Goal: Use online tool/utility: Utilize a website feature to perform a specific function

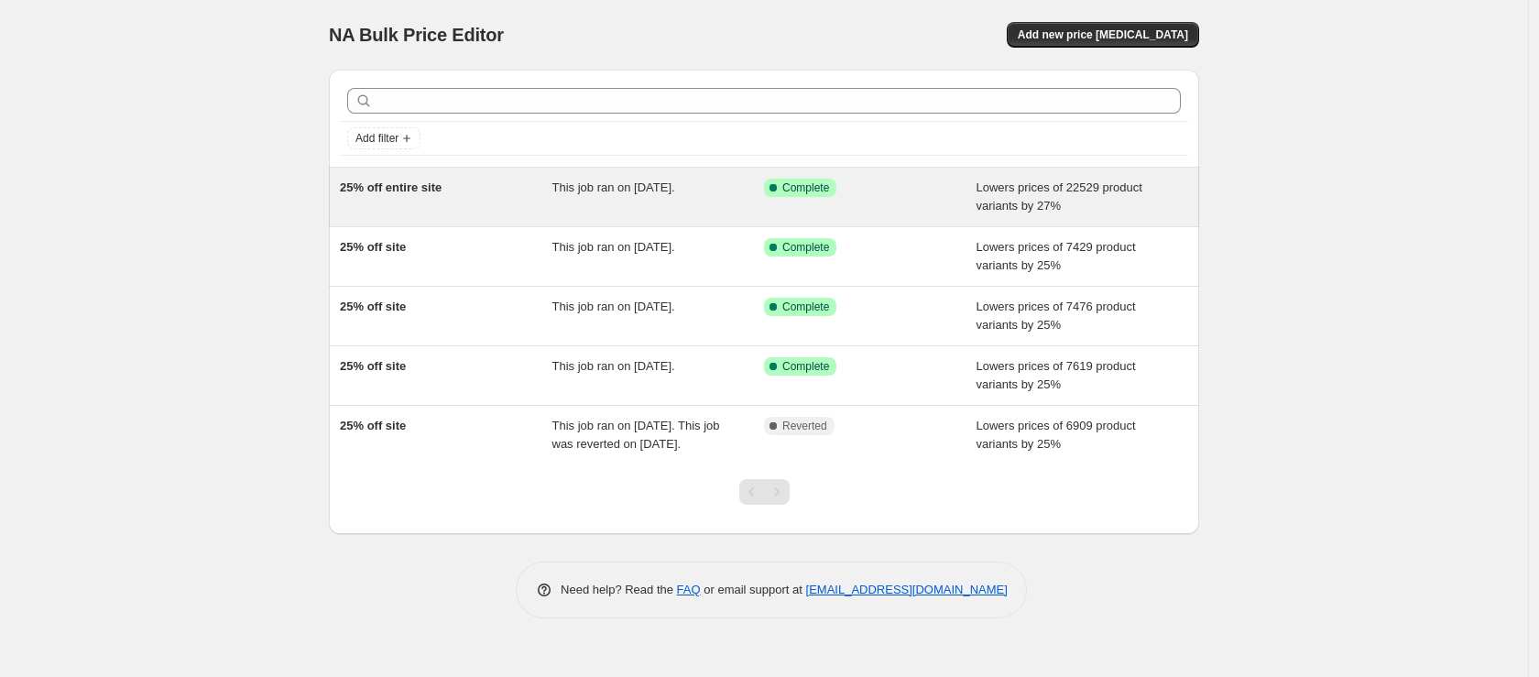
click at [443, 196] on div "25% off entire site" at bounding box center [446, 197] width 212 height 37
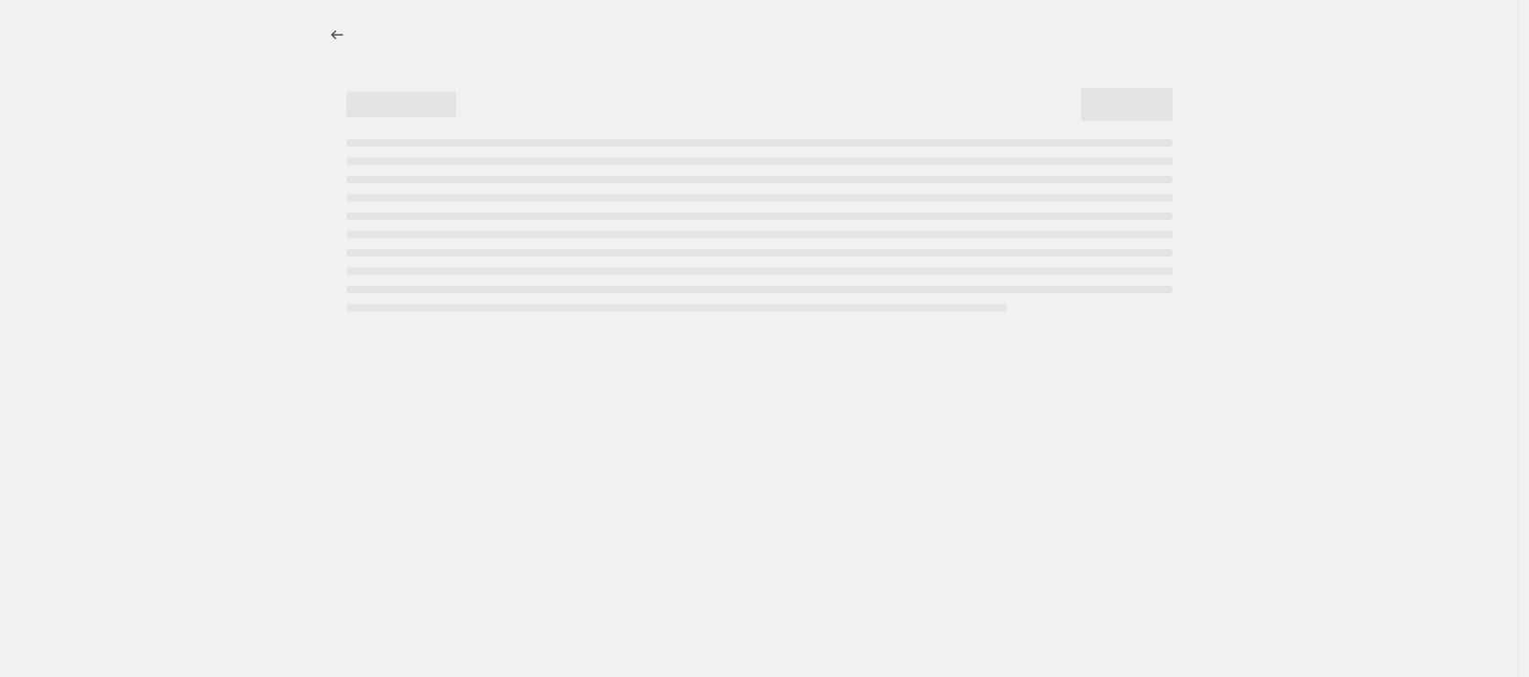
select select "percentage"
select select "collection"
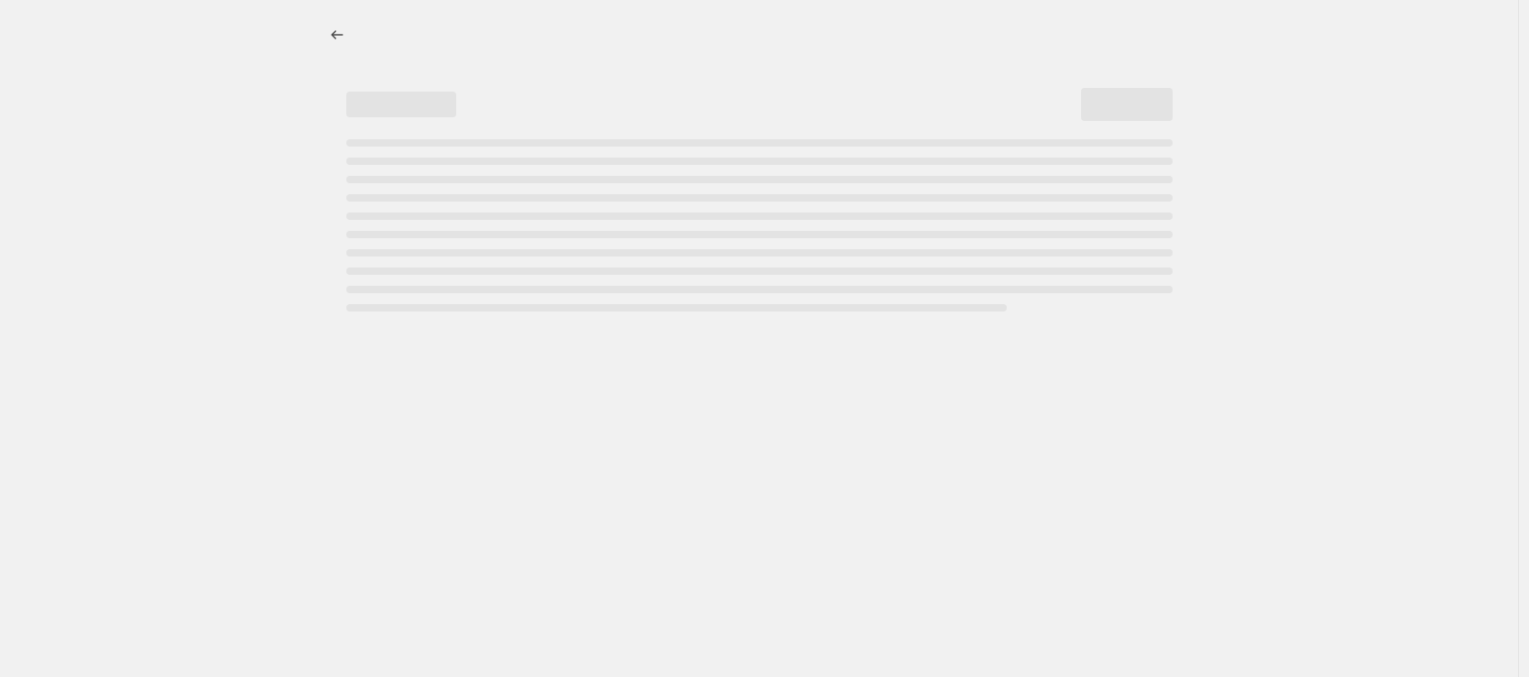
select select "collection"
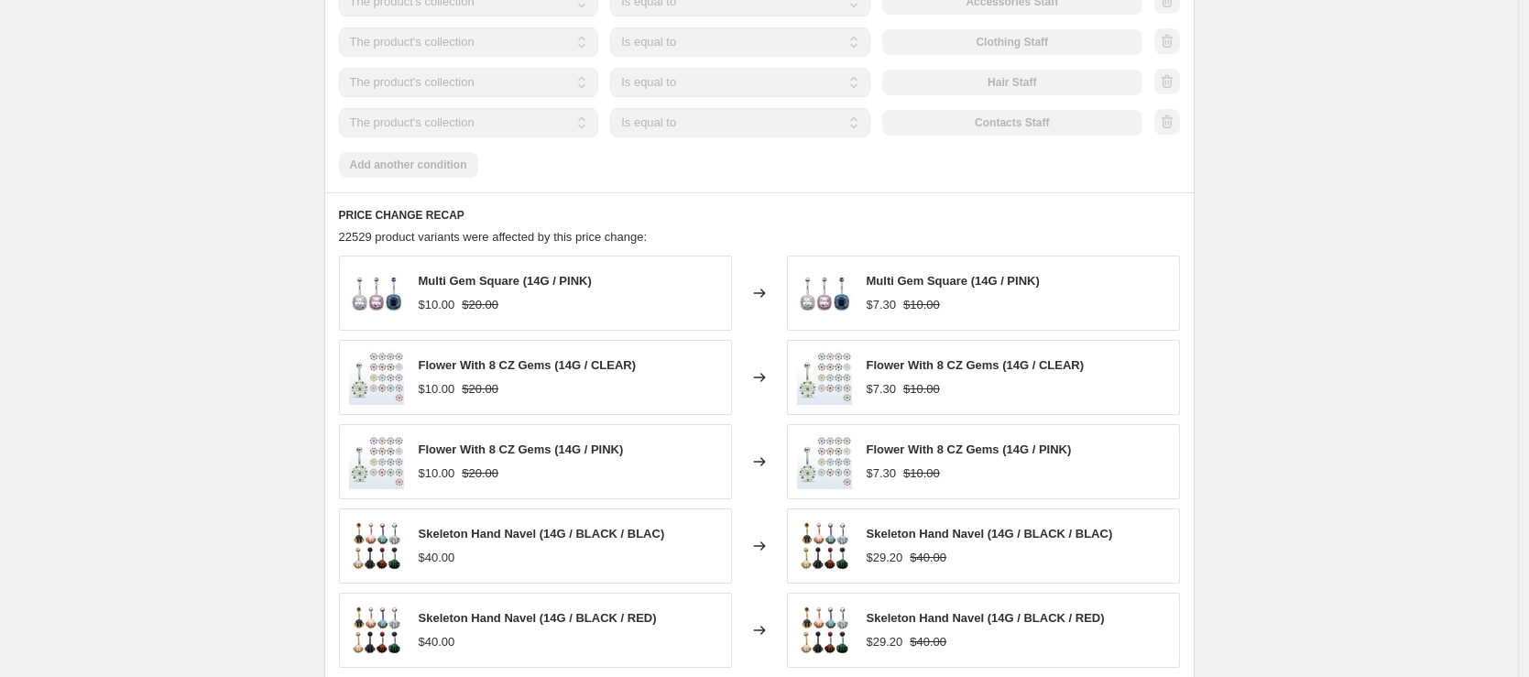
scroll to position [450, 0]
